Goal: Understand process/instructions: Learn how to perform a task or action

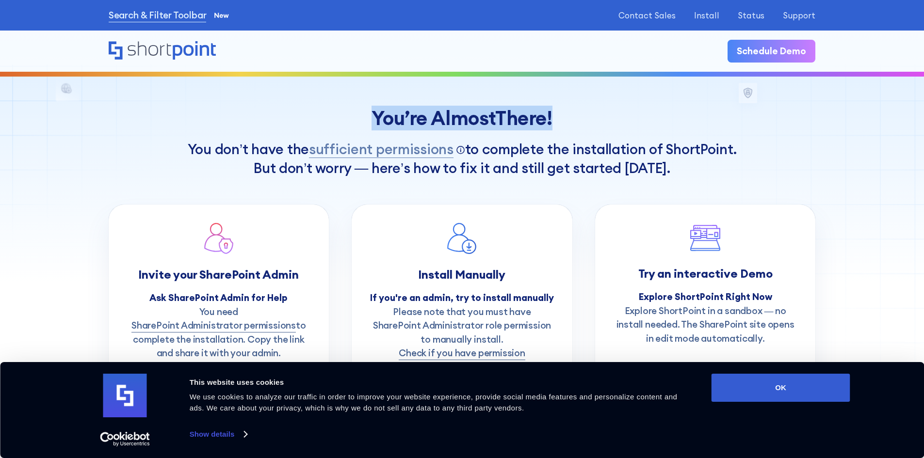
drag, startPoint x: 364, startPoint y: 118, endPoint x: 562, endPoint y: 121, distance: 197.9
click at [562, 121] on div "You’re Almost There !" at bounding box center [462, 118] width 707 height 23
copy div "You’re Almost There !"
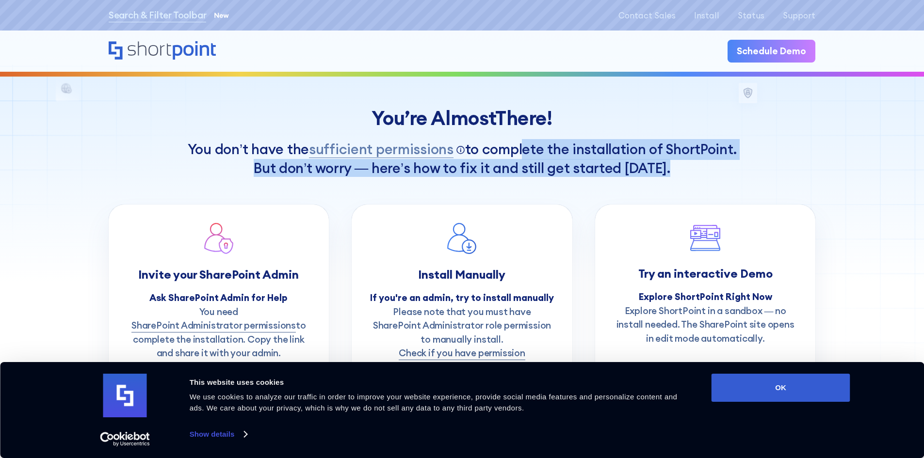
drag, startPoint x: 496, startPoint y: 154, endPoint x: 723, endPoint y: 162, distance: 226.6
click at [723, 162] on h1 "You don’t have the sufficient permissions Click to view required permissions (p…" at bounding box center [462, 157] width 707 height 37
click at [712, 164] on h1 "You don’t have the sufficient permissions Click to view required permissions (p…" at bounding box center [462, 157] width 707 height 37
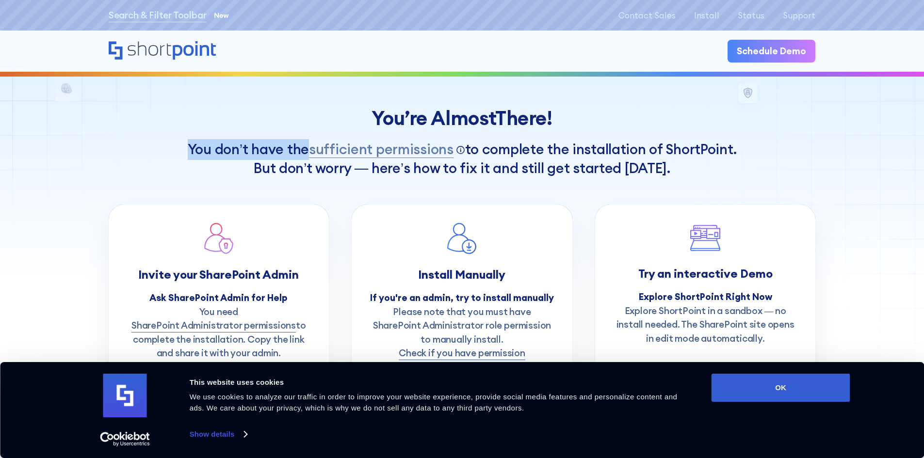
drag, startPoint x: 185, startPoint y: 152, endPoint x: 306, endPoint y: 155, distance: 121.3
click at [306, 155] on h1 "You don’t have the sufficient permissions Click to view required permissions (p…" at bounding box center [462, 157] width 707 height 37
click at [400, 120] on div "You’re Almost There !" at bounding box center [462, 118] width 707 height 23
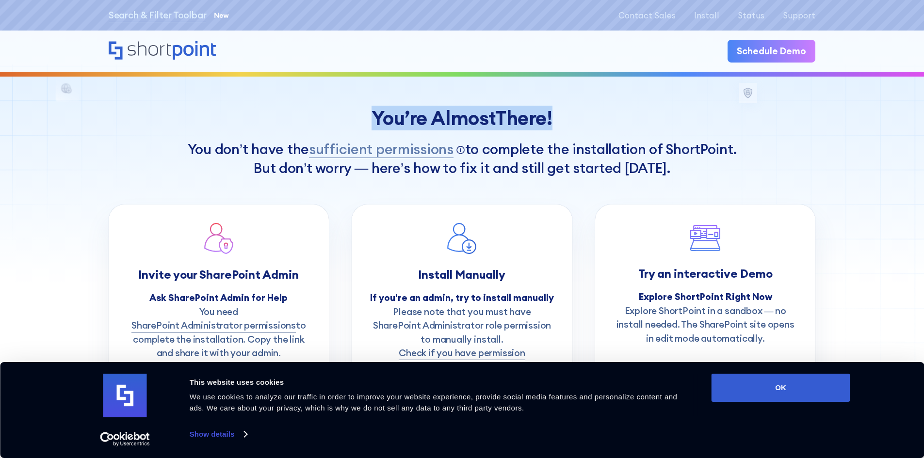
drag, startPoint x: 367, startPoint y: 118, endPoint x: 639, endPoint y: 118, distance: 271.6
click at [639, 118] on div "You’re Almost There !" at bounding box center [462, 118] width 707 height 23
copy div "You’re Almost There !"
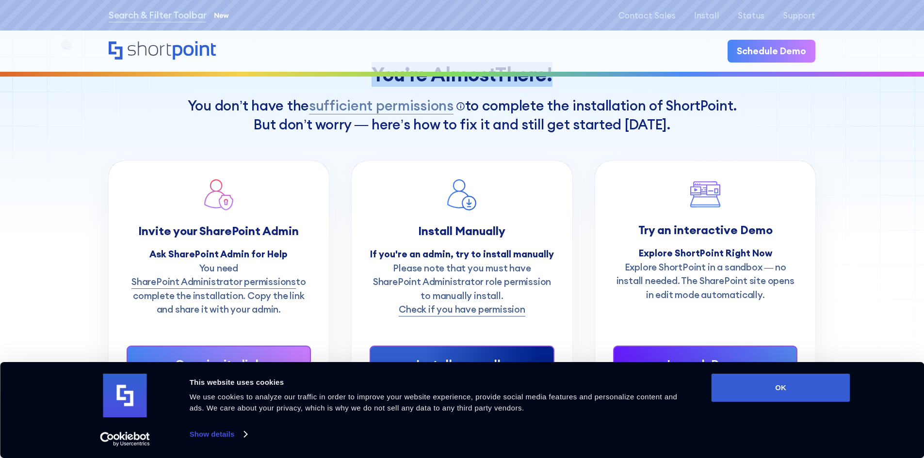
scroll to position [97, 0]
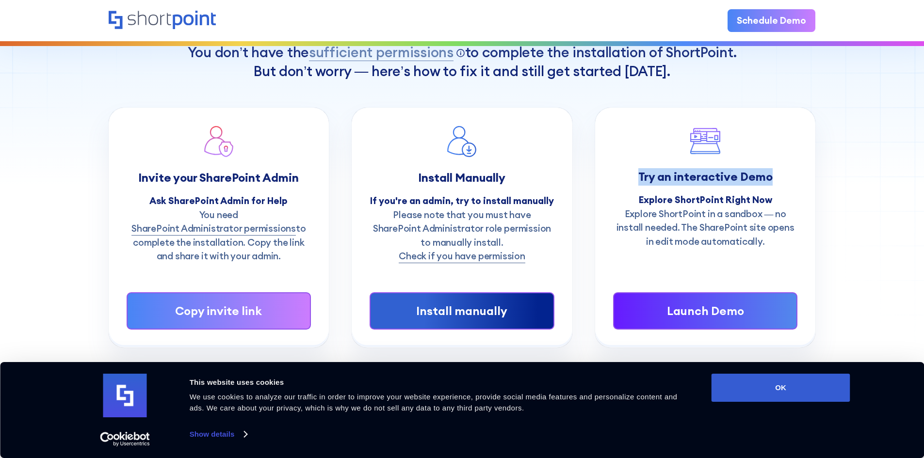
drag, startPoint x: 637, startPoint y: 180, endPoint x: 781, endPoint y: 174, distance: 144.2
click at [781, 174] on div "Try an interactive Demo" at bounding box center [705, 176] width 185 height 17
copy strong "Try an interactive Demo"
click at [643, 202] on strong "Explore ShortPoint Right Now" at bounding box center [705, 200] width 133 height 12
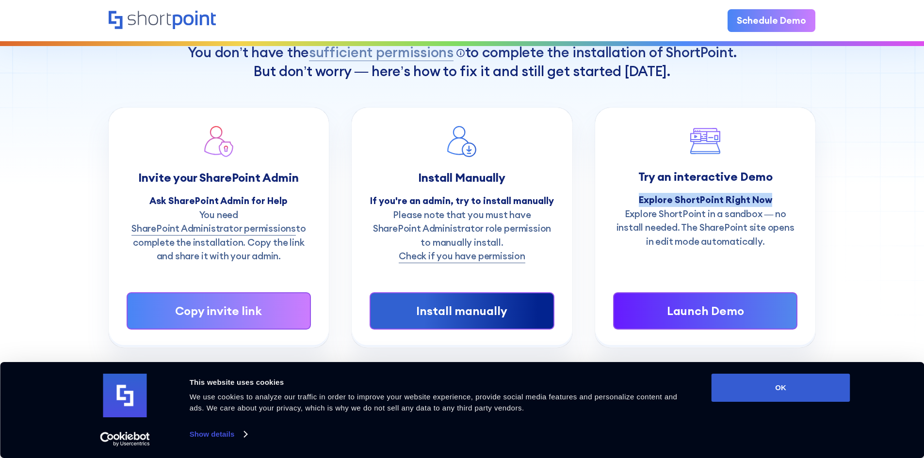
drag, startPoint x: 641, startPoint y: 202, endPoint x: 790, endPoint y: 201, distance: 149.4
click at [790, 201] on div "Explore ShortPoint Right Now" at bounding box center [705, 200] width 185 height 14
copy strong "Explore ShortPoint Right Now"
click at [628, 215] on p "Explore ShortPoint in a sandbox — no install needed. The SharePoint site opens …" at bounding box center [705, 228] width 185 height 42
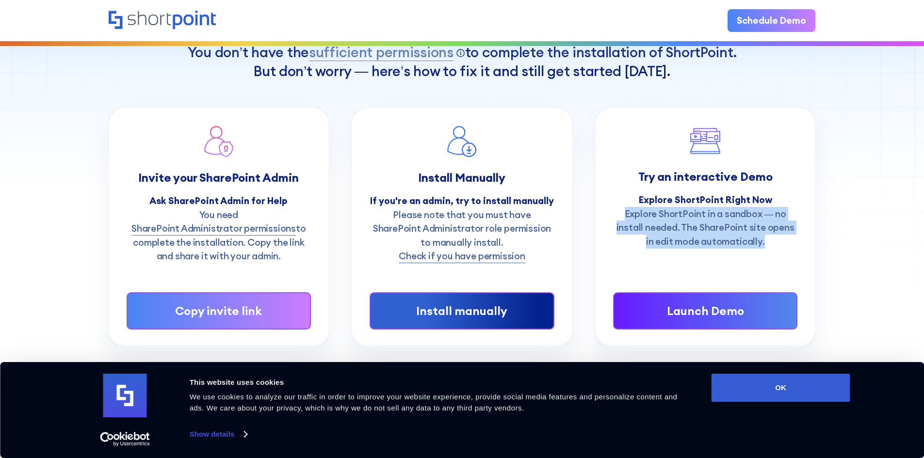
drag, startPoint x: 626, startPoint y: 215, endPoint x: 790, endPoint y: 239, distance: 165.2
click at [790, 239] on p "Explore ShortPoint in a sandbox — no install needed. The SharePoint site opens …" at bounding box center [705, 228] width 185 height 42
copy p "Explore ShortPoint in a sandbox — no install needed. The SharePoint site opens …"
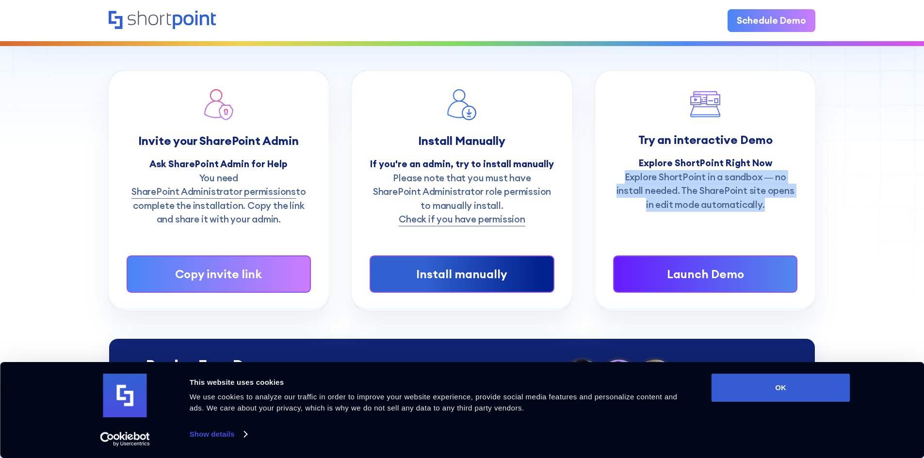
scroll to position [145, 0]
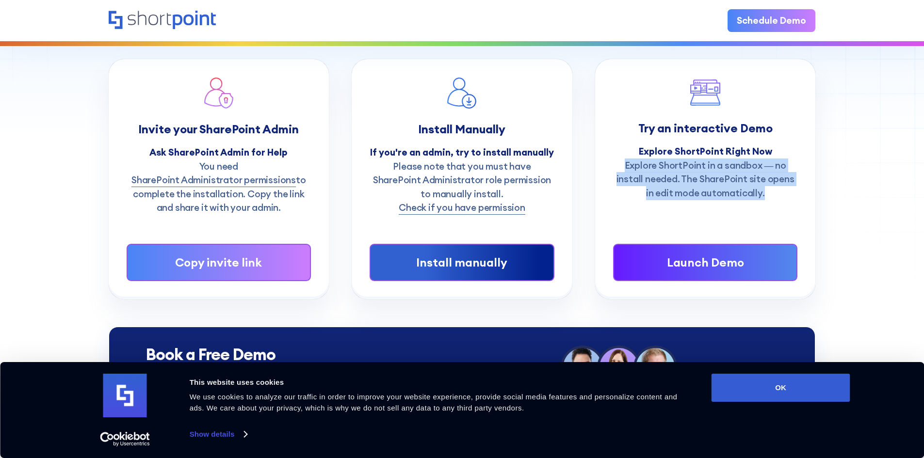
copy p "Explore ShortPoint in a sandbox — no install needed. The SharePoint site opens …"
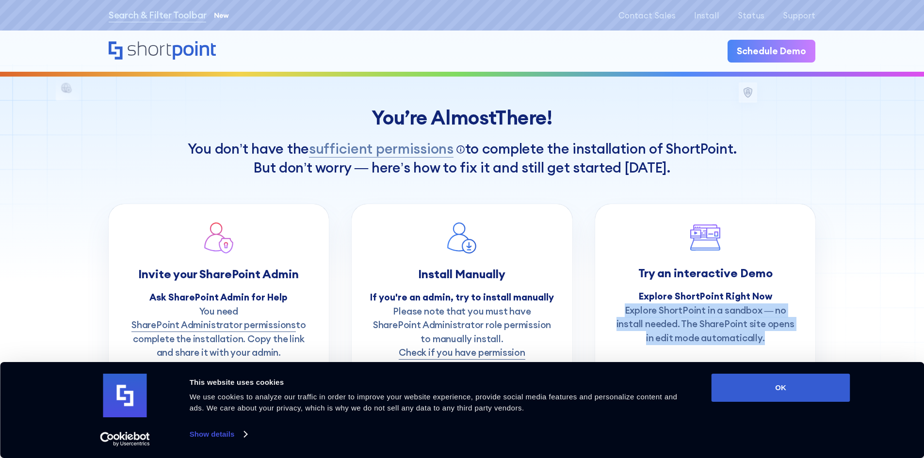
scroll to position [0, 0]
